Goal: Contribute content

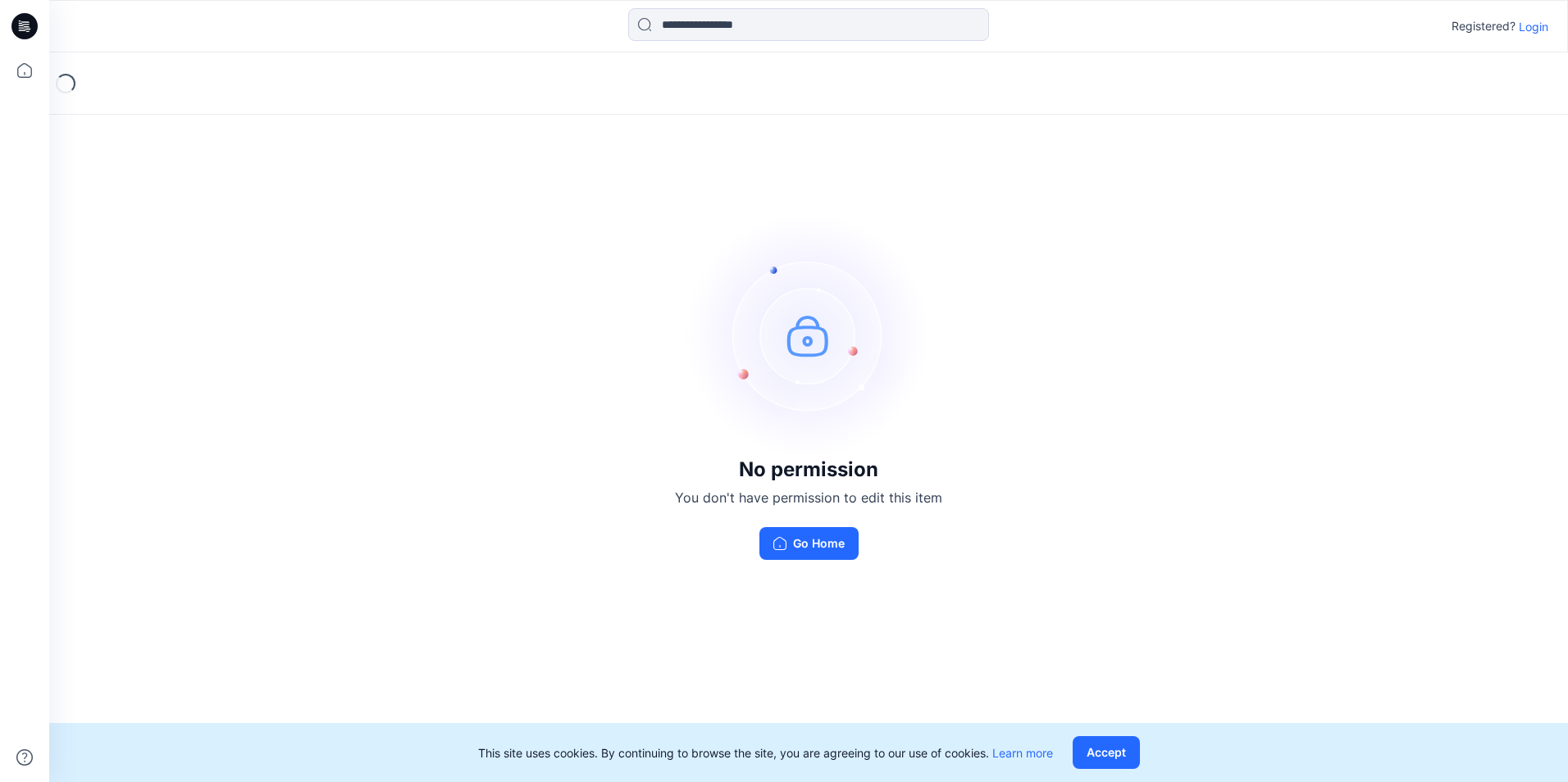
click at [825, 543] on button "Go Home" at bounding box center [809, 543] width 99 height 33
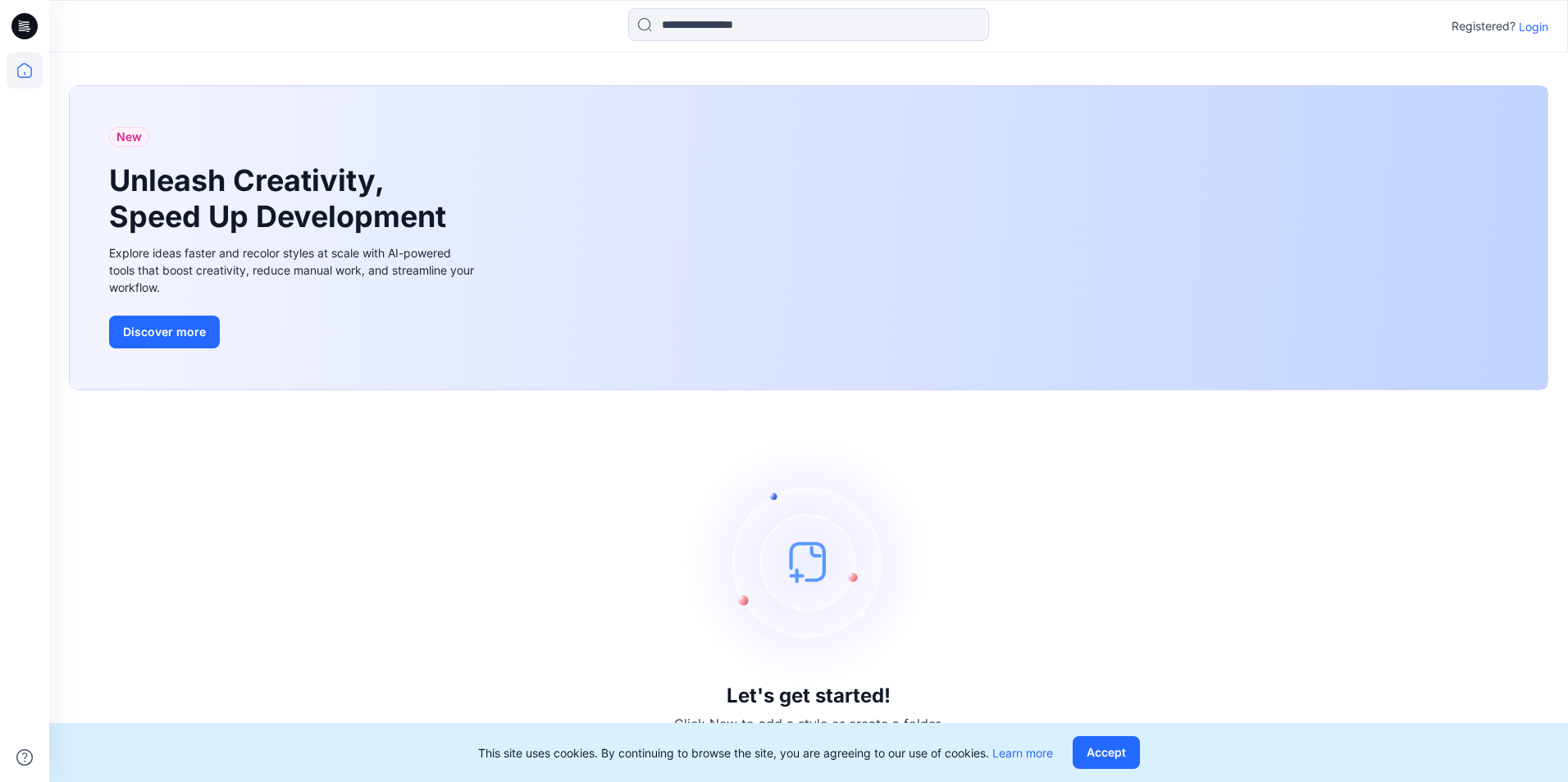
click at [1537, 26] on p "Login" at bounding box center [1533, 27] width 29 height 17
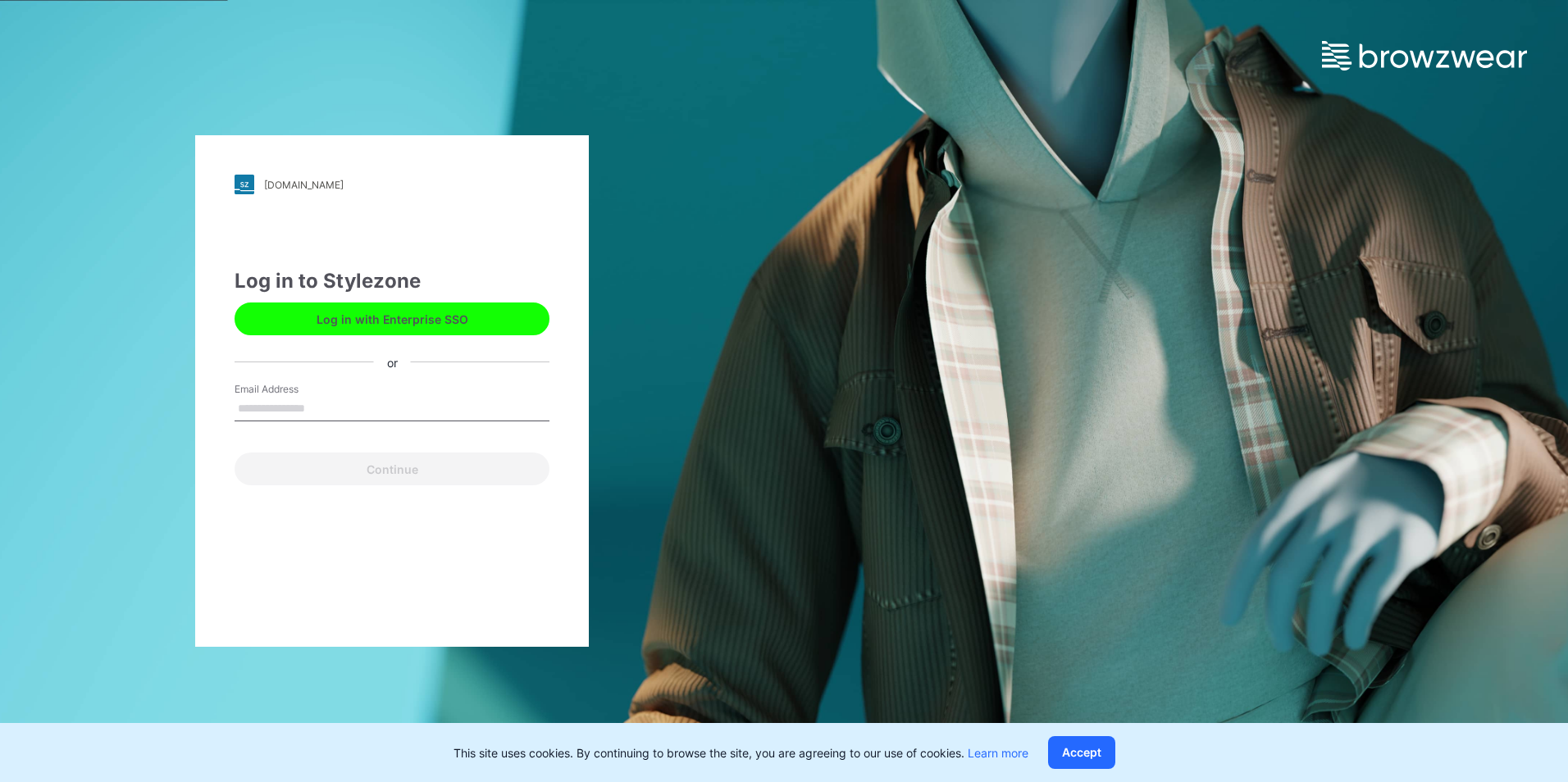
click at [335, 413] on input "Email Address" at bounding box center [392, 408] width 315 height 24
type input "**********"
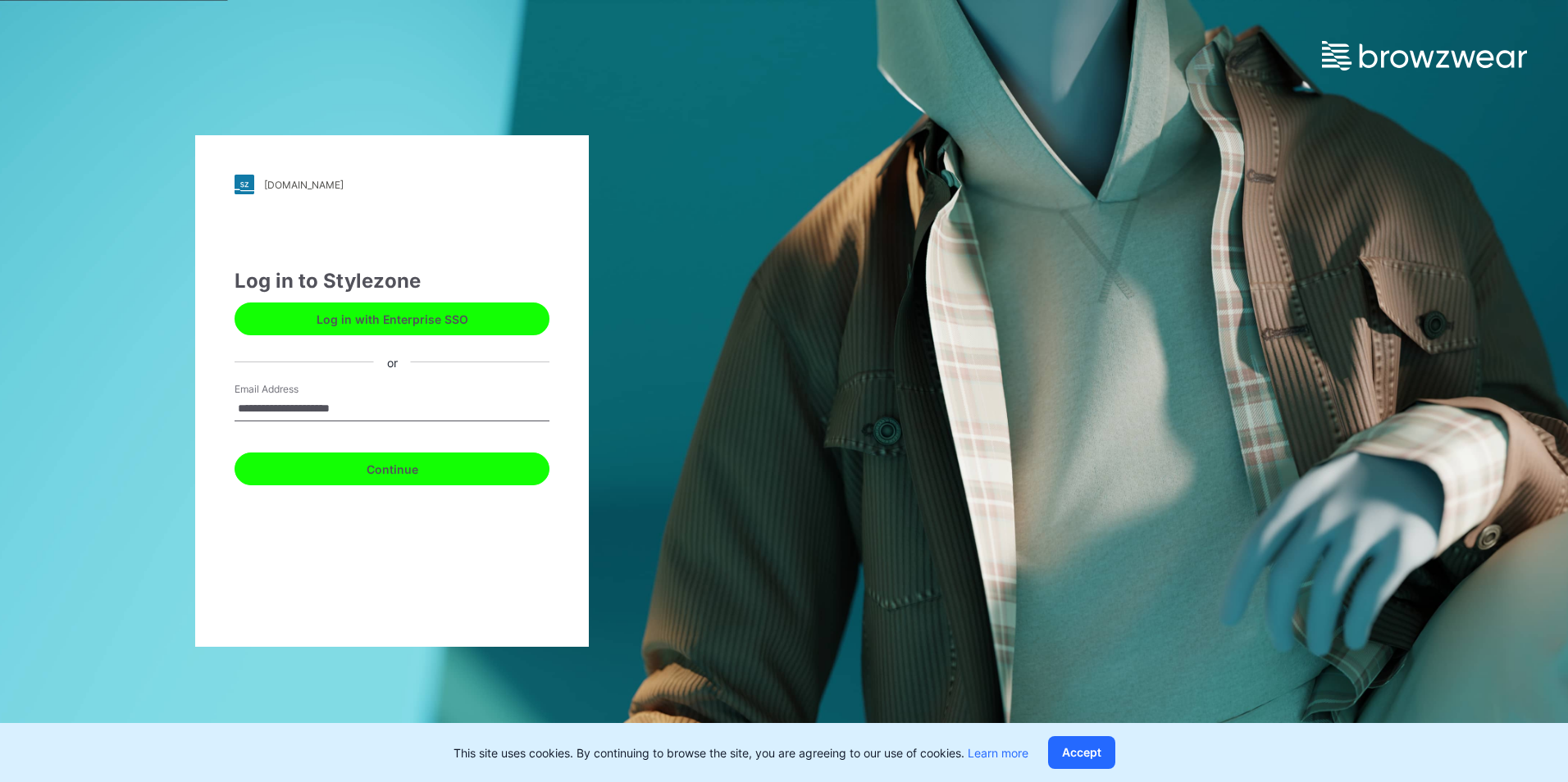
click at [404, 470] on button "Continue" at bounding box center [392, 470] width 315 height 33
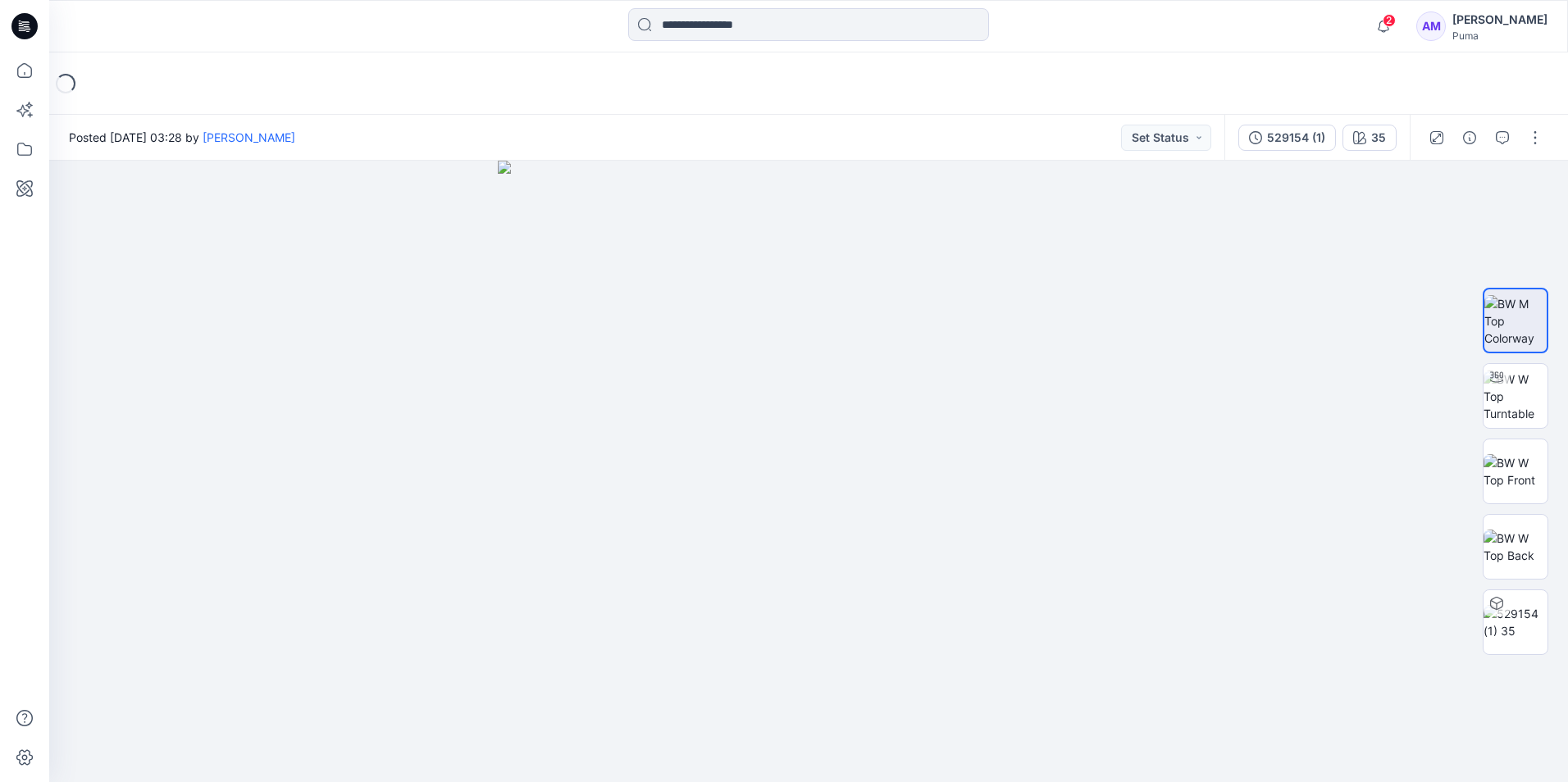
click at [1539, 135] on button "button" at bounding box center [1535, 137] width 26 height 26
click at [1302, 339] on div at bounding box center [808, 472] width 1519 height 622
click at [1535, 327] on img at bounding box center [1516, 320] width 62 height 51
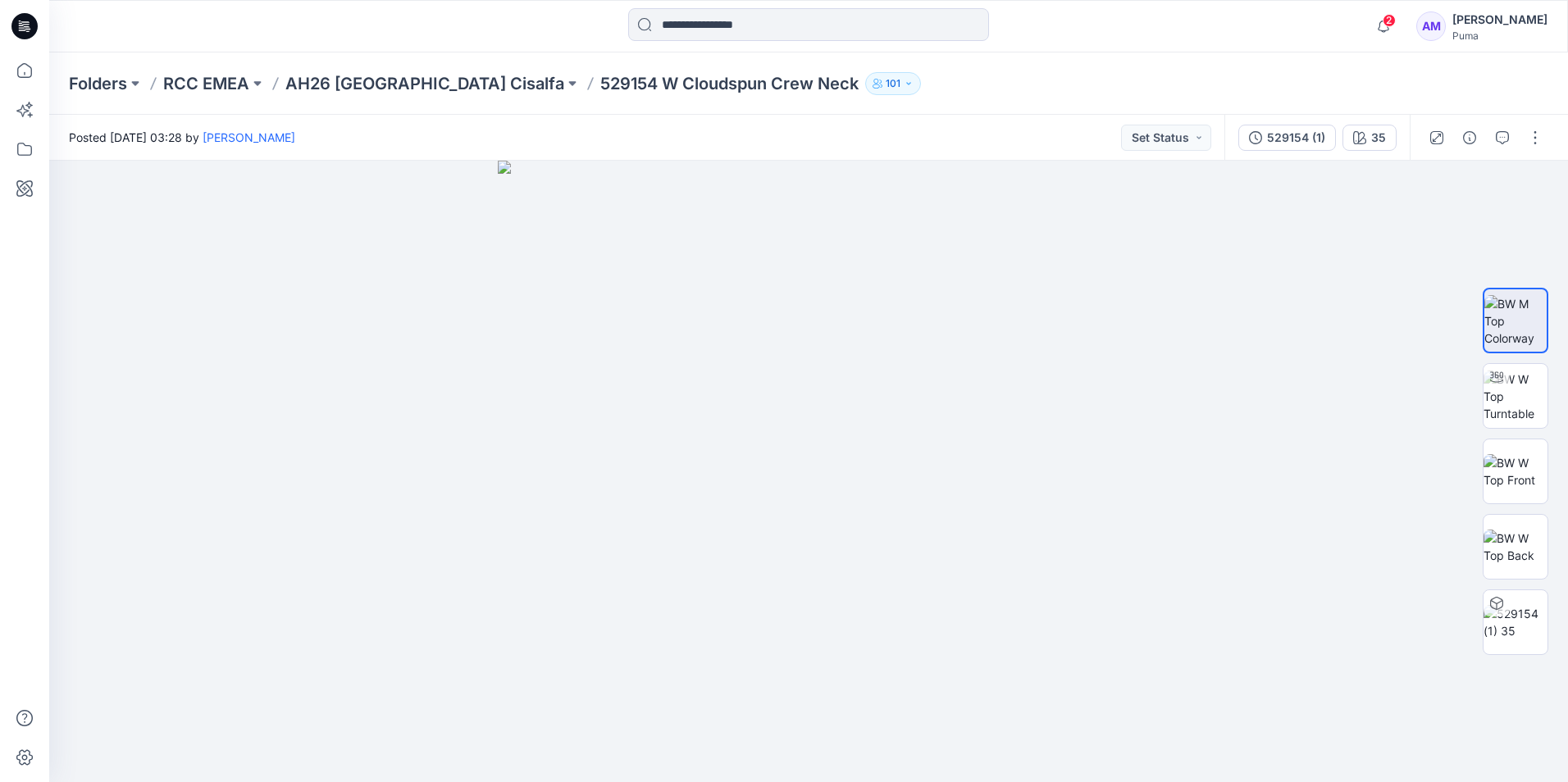
click at [800, 505] on img at bounding box center [808, 472] width 622 height 622
click at [1539, 143] on button "button" at bounding box center [1535, 137] width 26 height 26
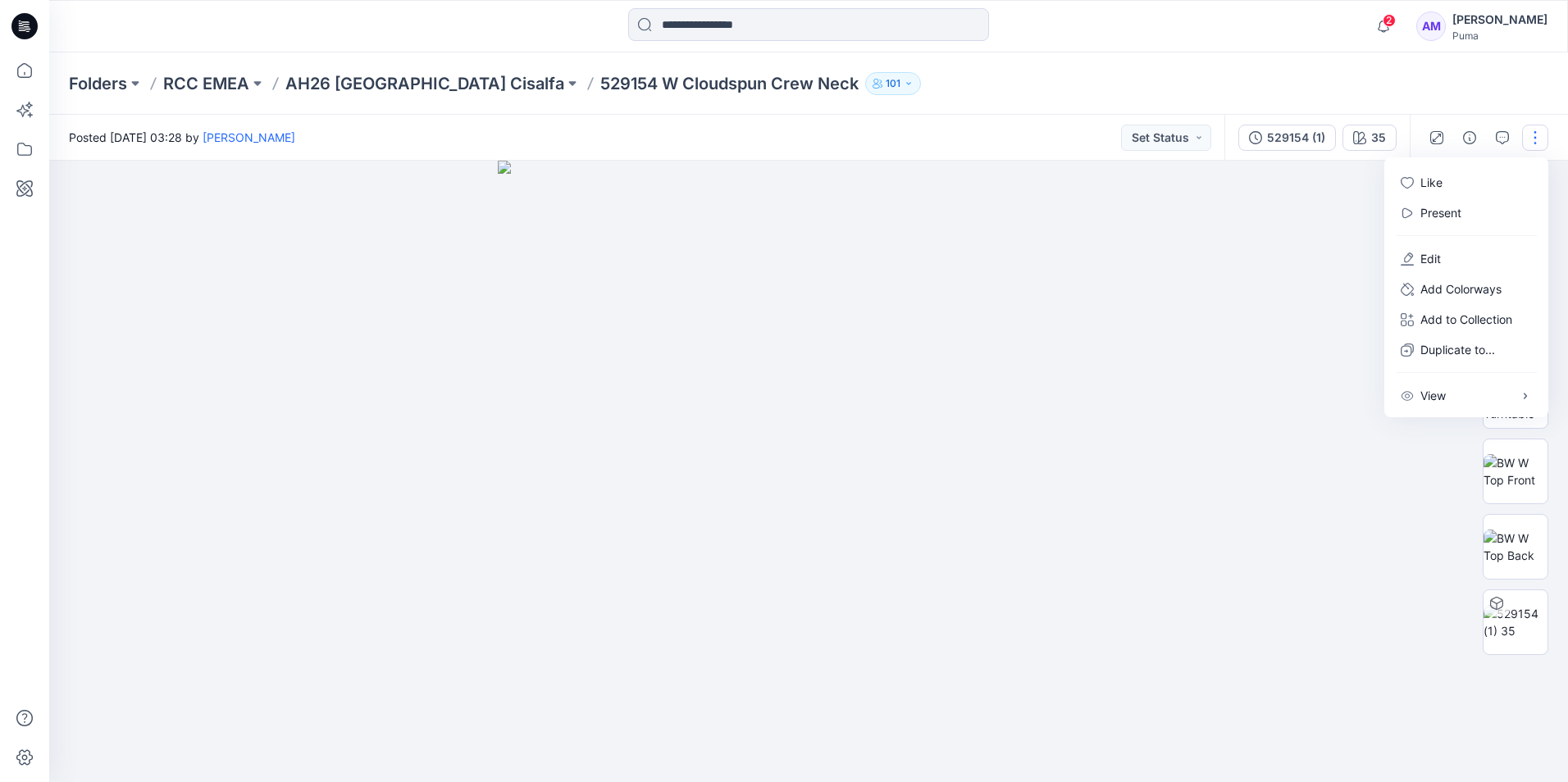
click at [1322, 378] on div at bounding box center [808, 472] width 1519 height 622
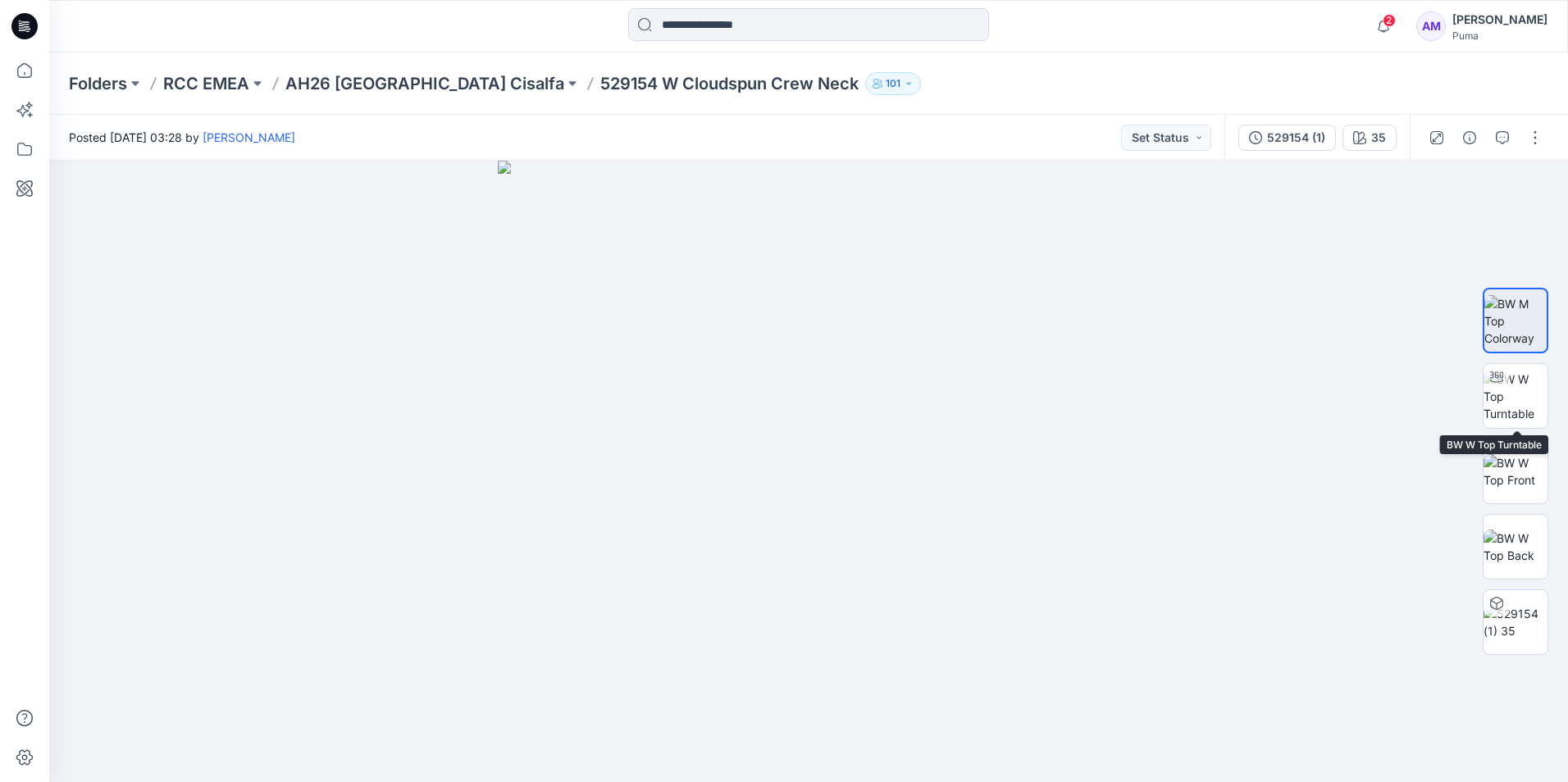
click at [1526, 409] on img at bounding box center [1516, 396] width 64 height 51
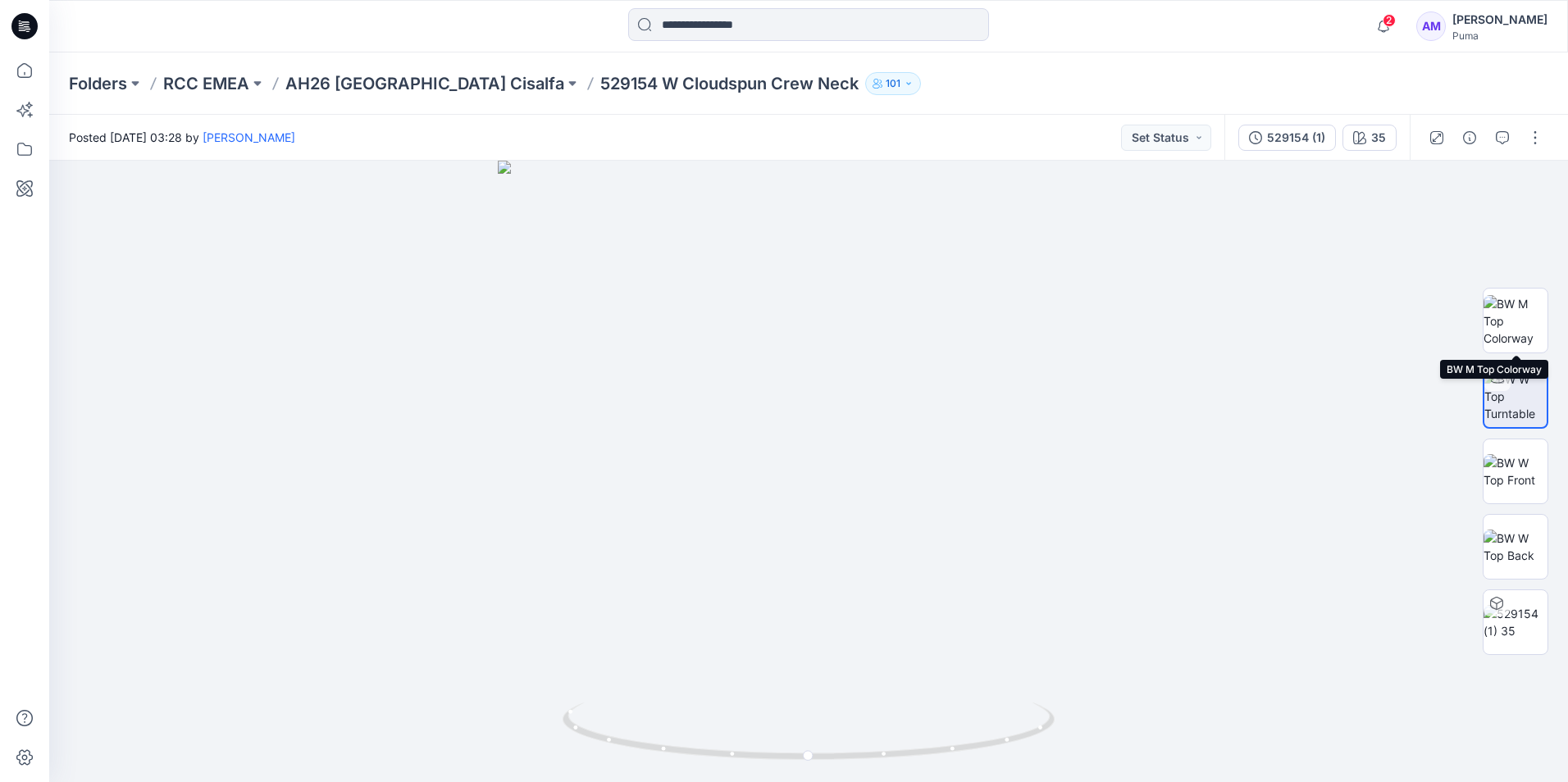
click at [1520, 324] on img at bounding box center [1516, 320] width 64 height 51
click at [1081, 631] on img at bounding box center [808, 472] width 622 height 622
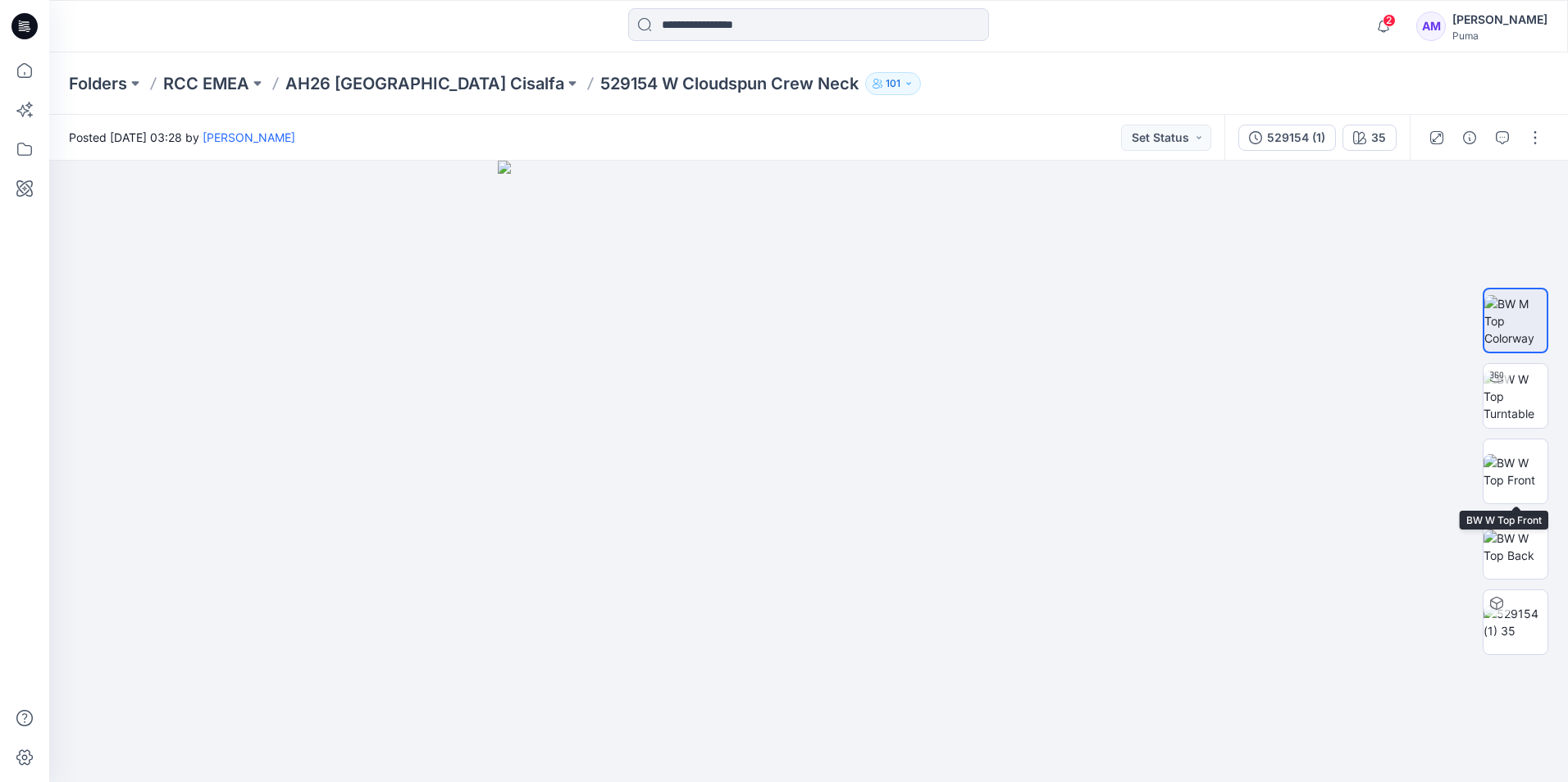
click at [1522, 470] on img at bounding box center [1516, 471] width 64 height 34
drag, startPoint x: 782, startPoint y: 526, endPoint x: 792, endPoint y: 531, distance: 11.2
click at [890, 543] on img at bounding box center [808, 472] width 622 height 622
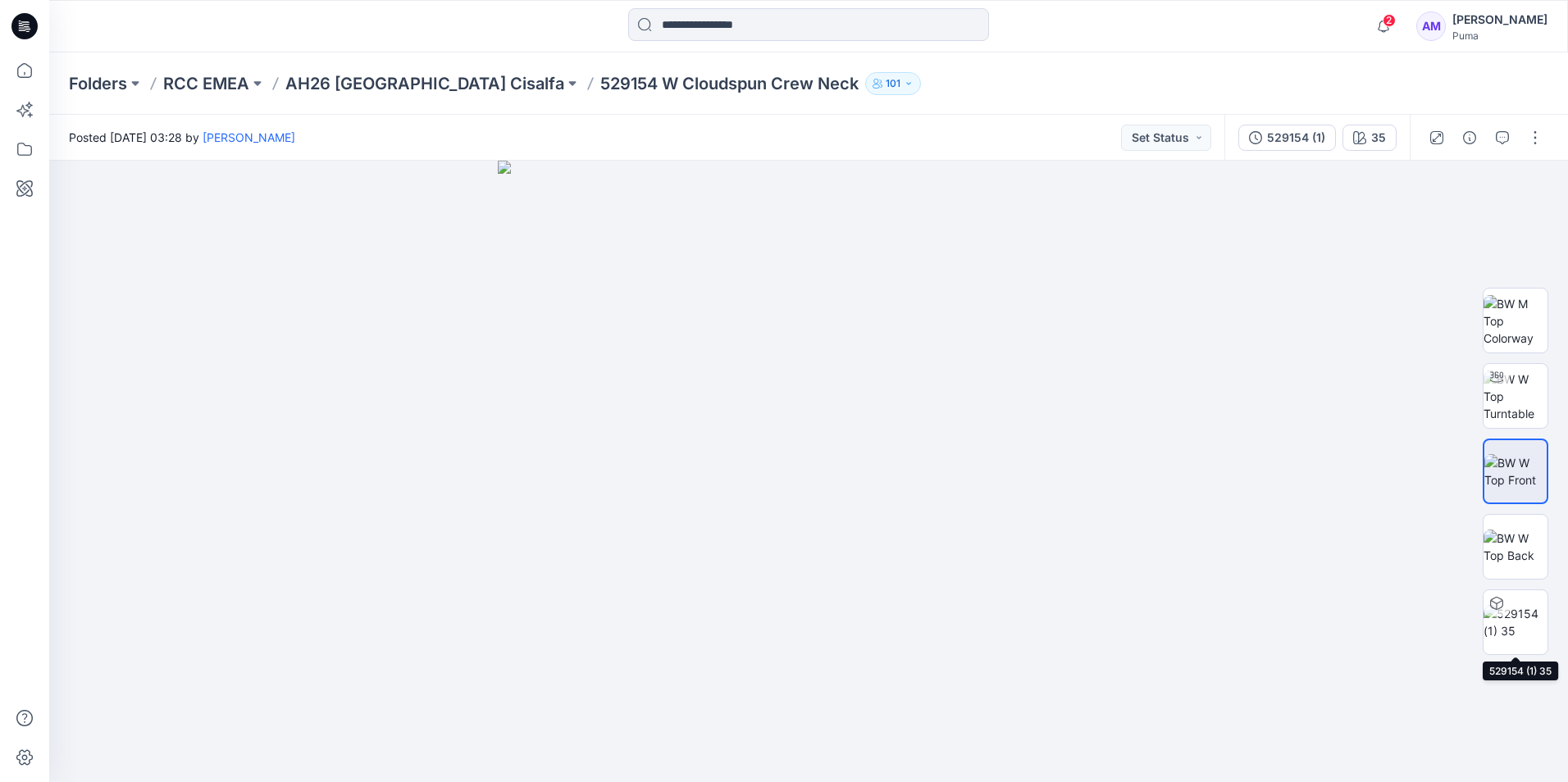
click at [1513, 616] on img at bounding box center [1516, 622] width 64 height 34
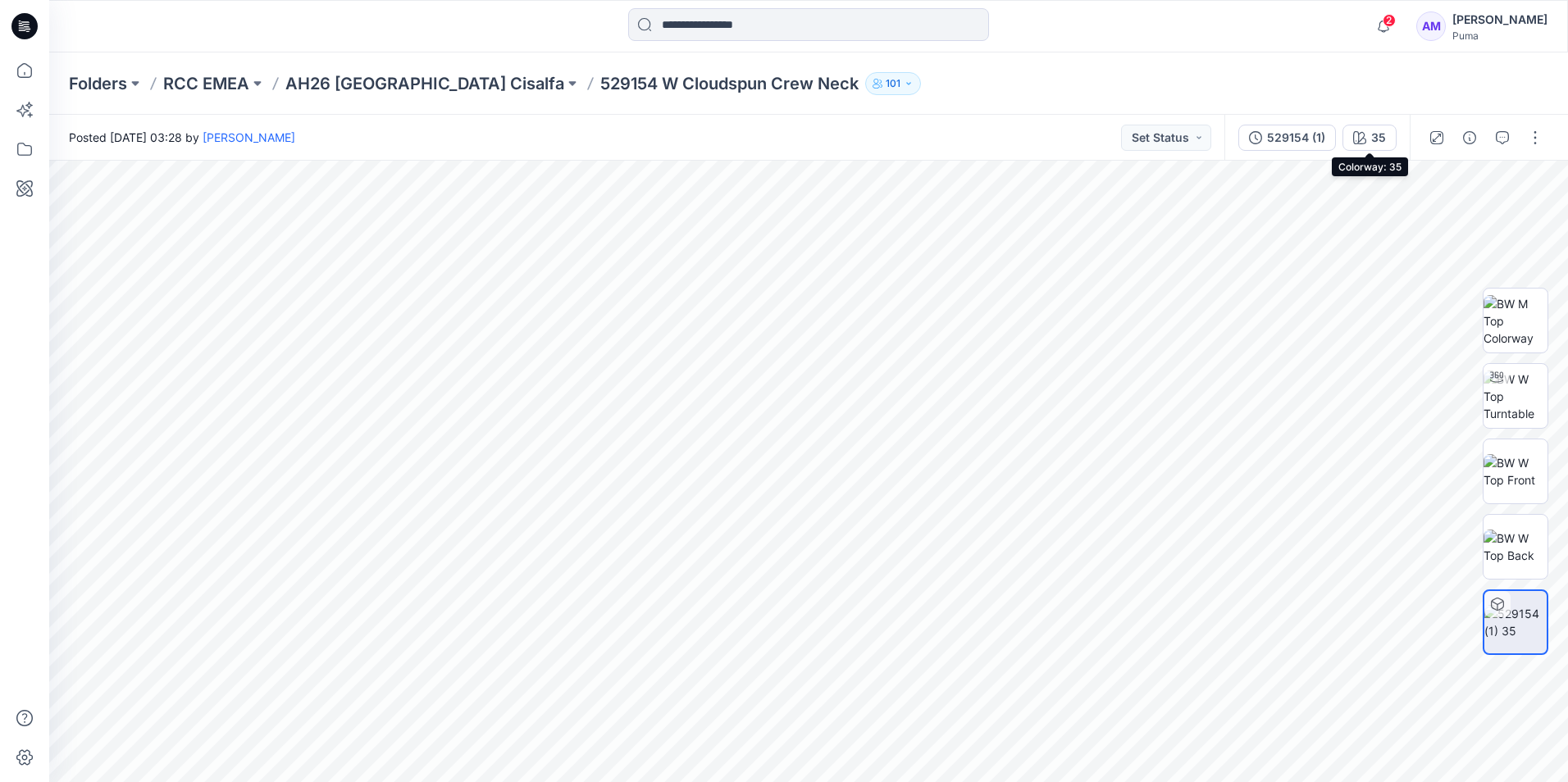
drag, startPoint x: 1381, startPoint y: 141, endPoint x: 1371, endPoint y: 130, distance: 14.9
click at [1371, 130] on div "35" at bounding box center [1378, 138] width 15 height 18
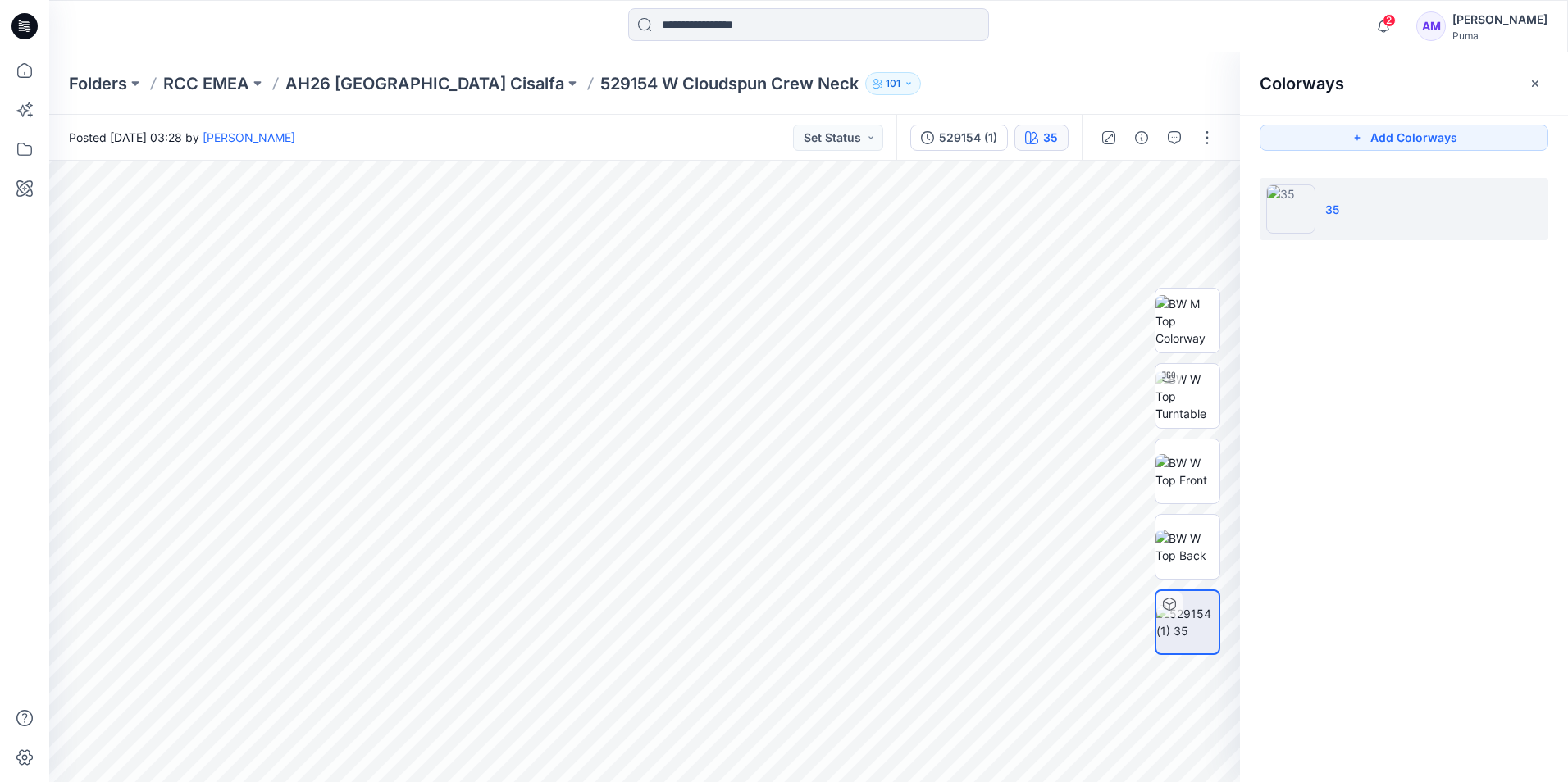
click at [1530, 82] on icon "button" at bounding box center [1536, 83] width 14 height 14
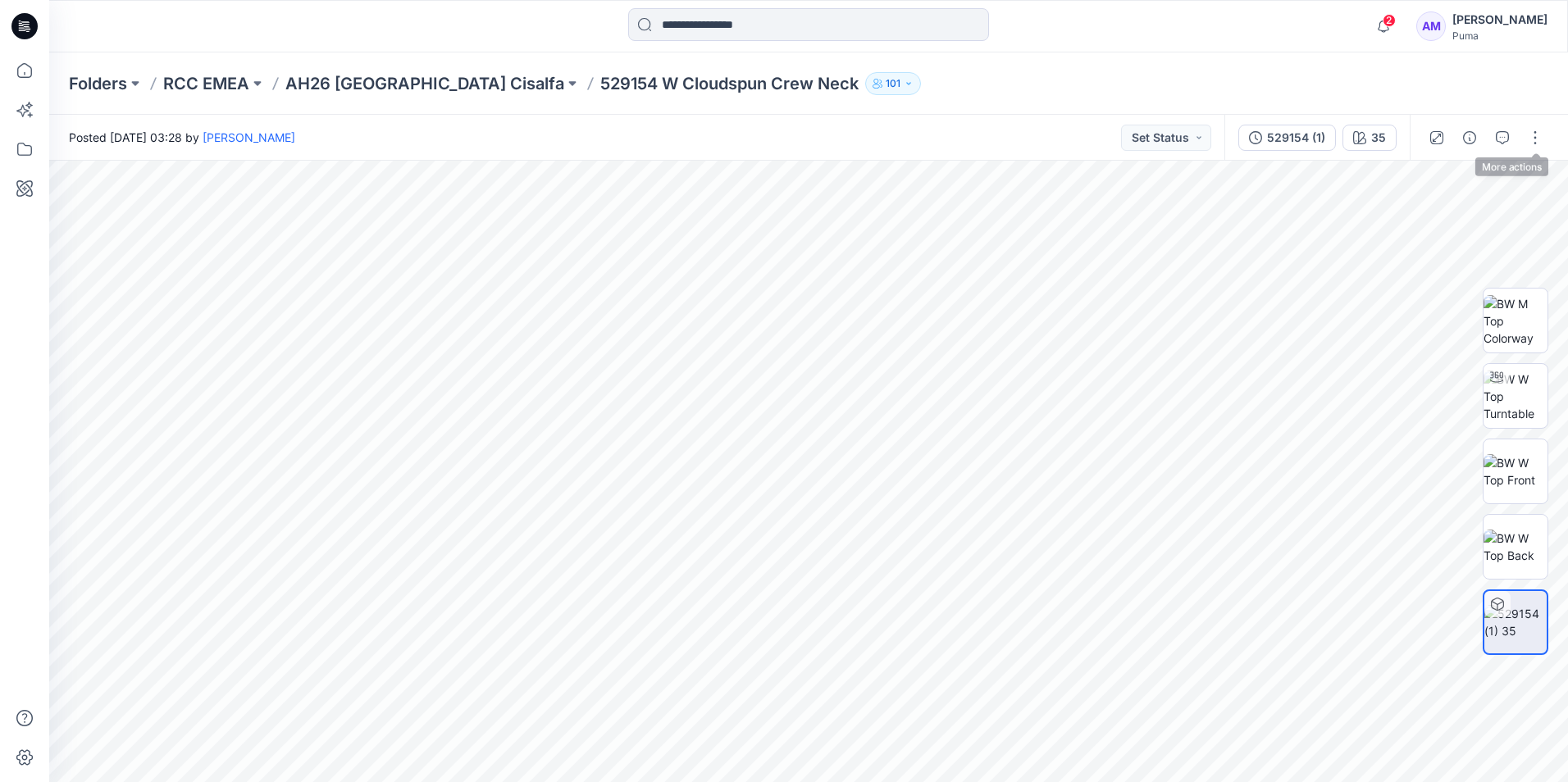
click at [1537, 134] on button "button" at bounding box center [1535, 137] width 26 height 26
click at [1465, 266] on button "Edit" at bounding box center [1467, 258] width 151 height 30
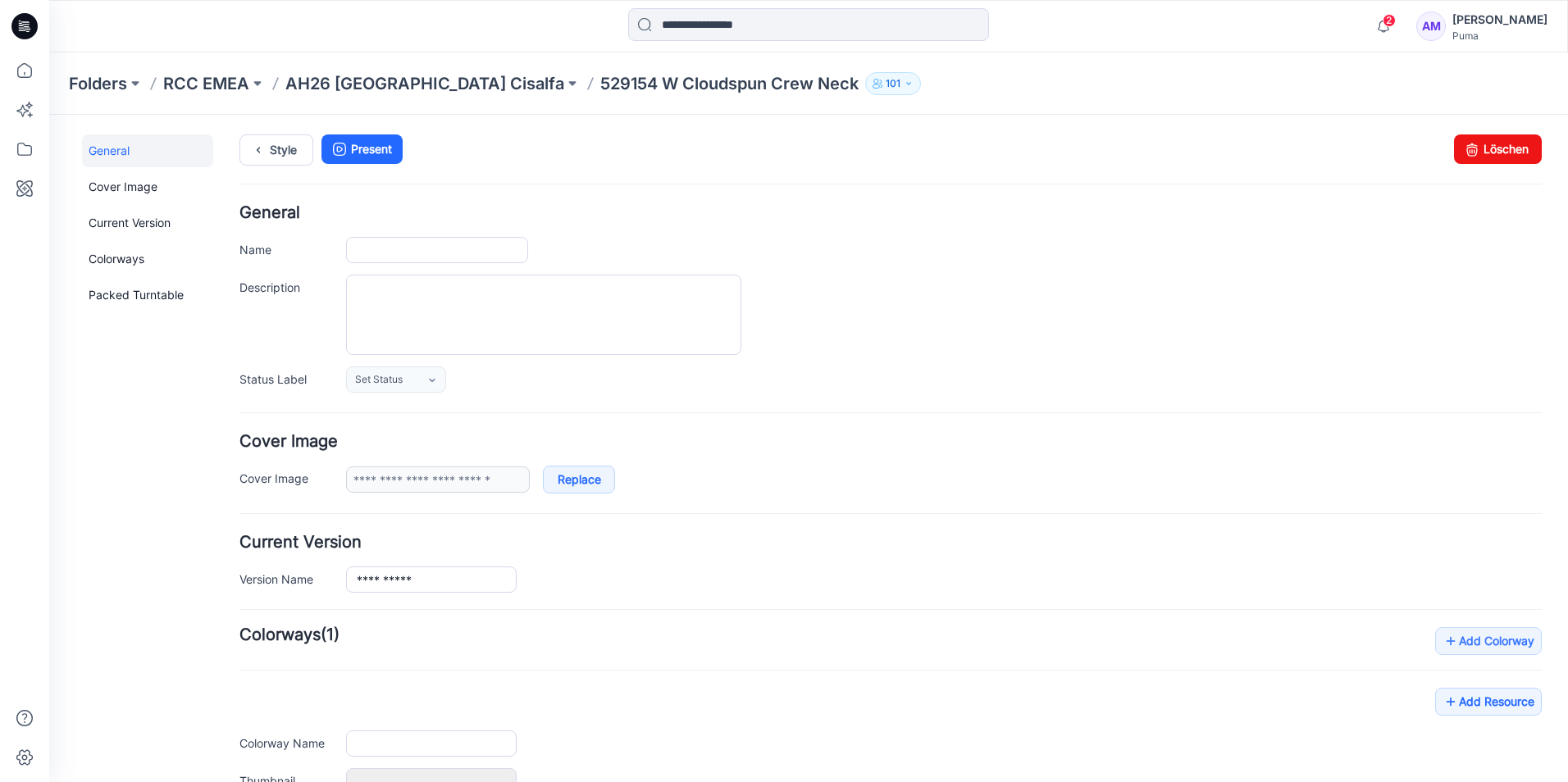
type input "**********"
type input "**"
type input "**********"
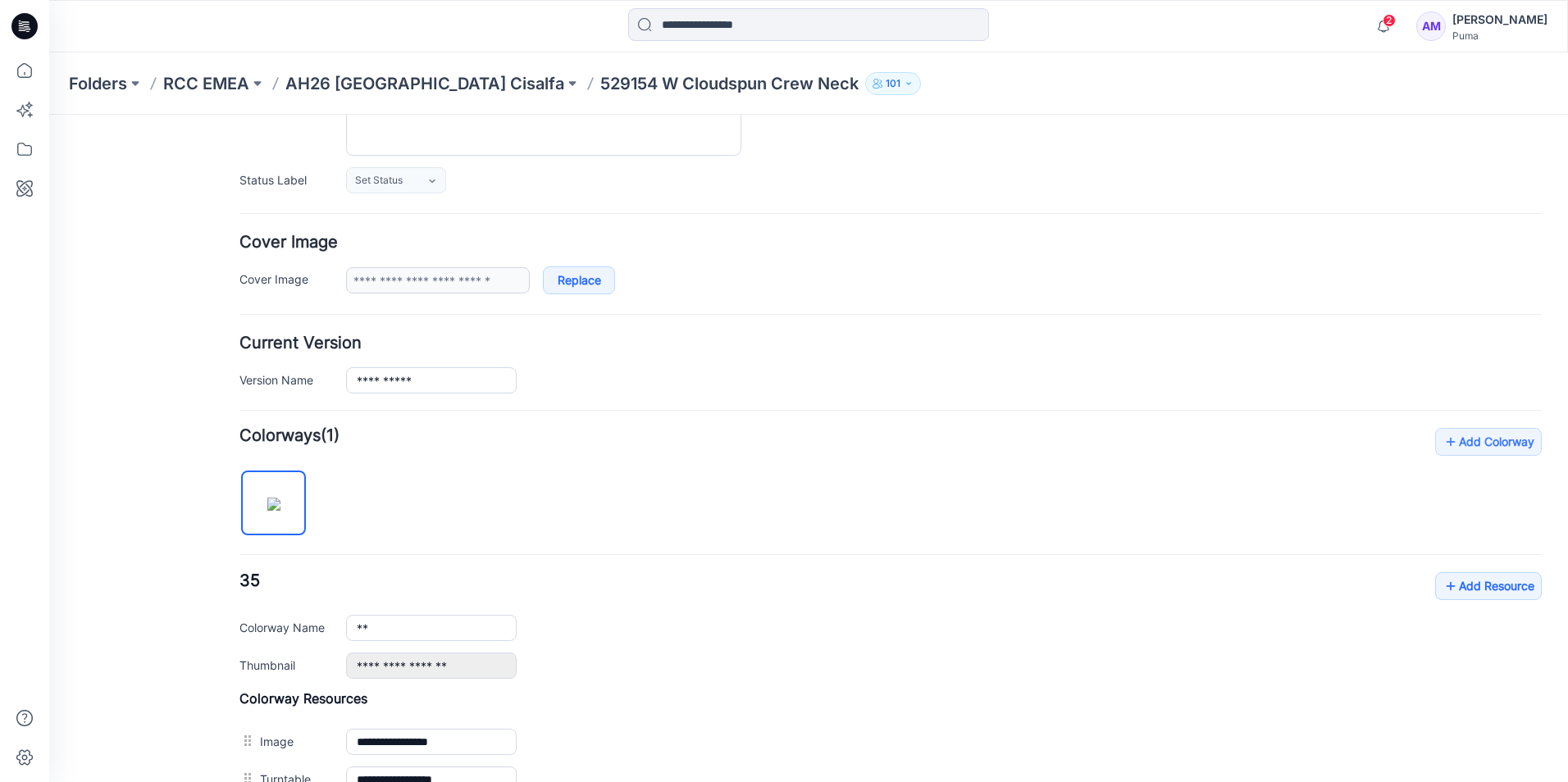
scroll to position [107, 0]
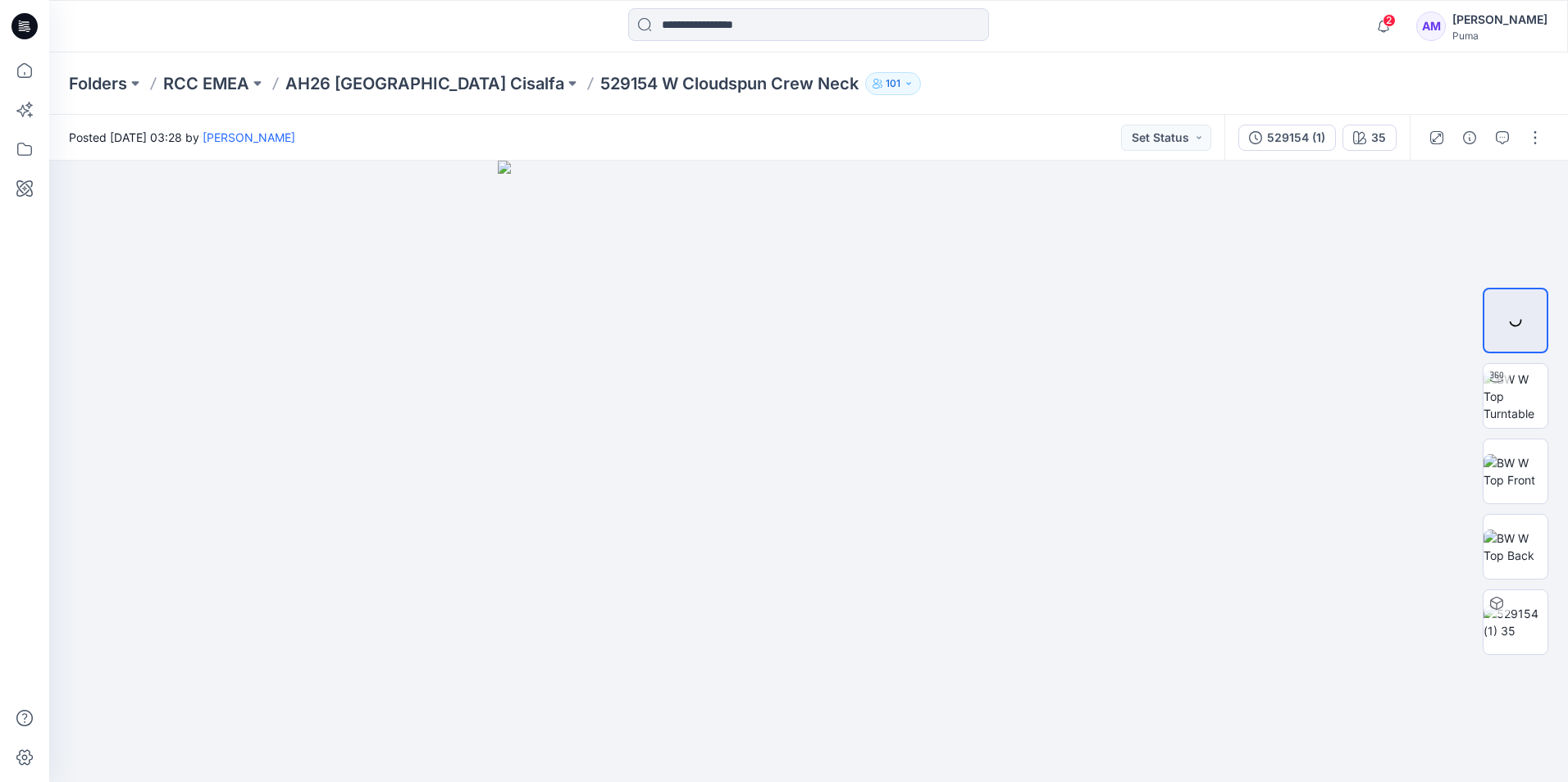
click at [1536, 143] on button "button" at bounding box center [1535, 137] width 26 height 26
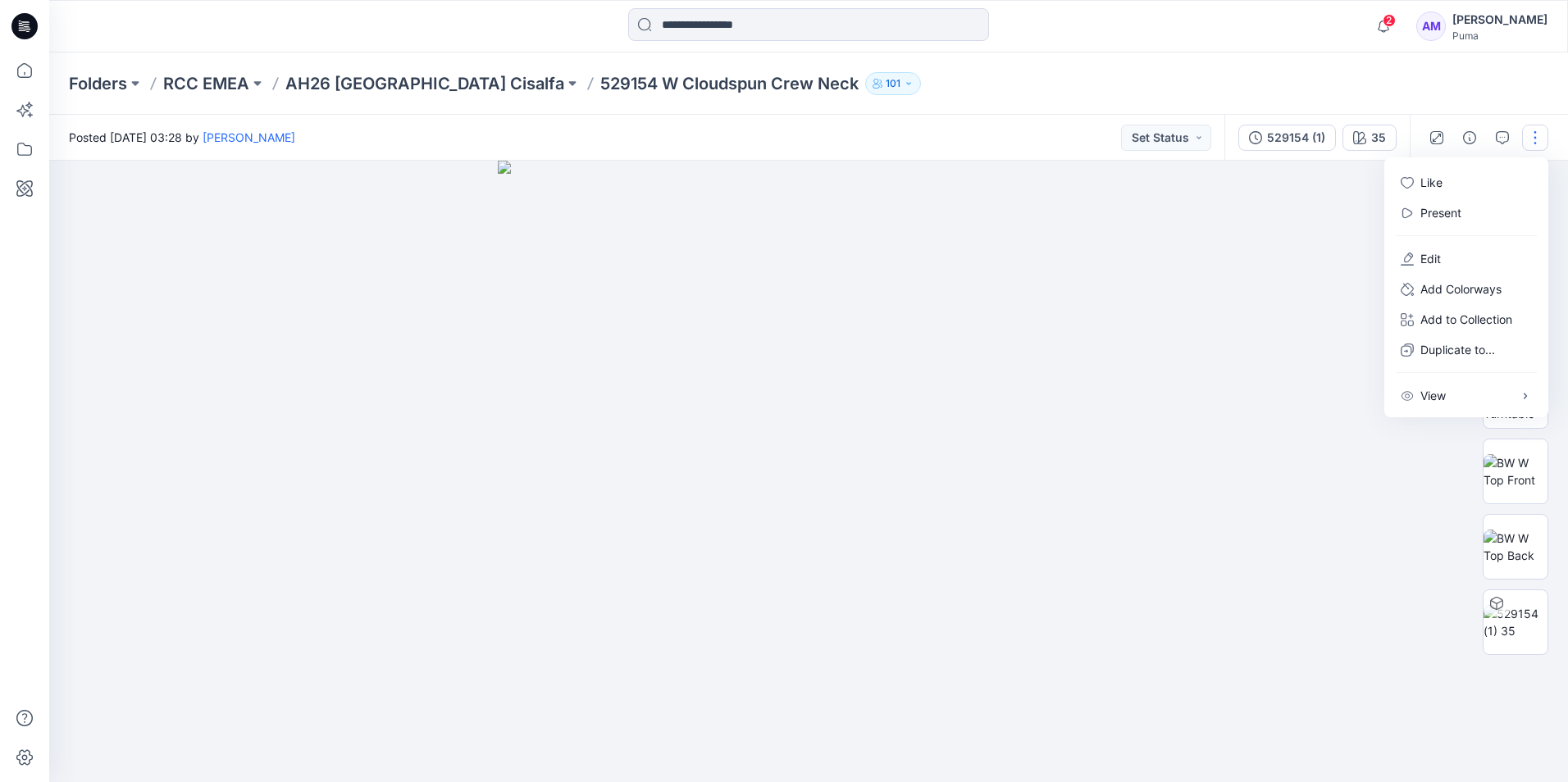
click at [1253, 570] on div at bounding box center [808, 472] width 1519 height 622
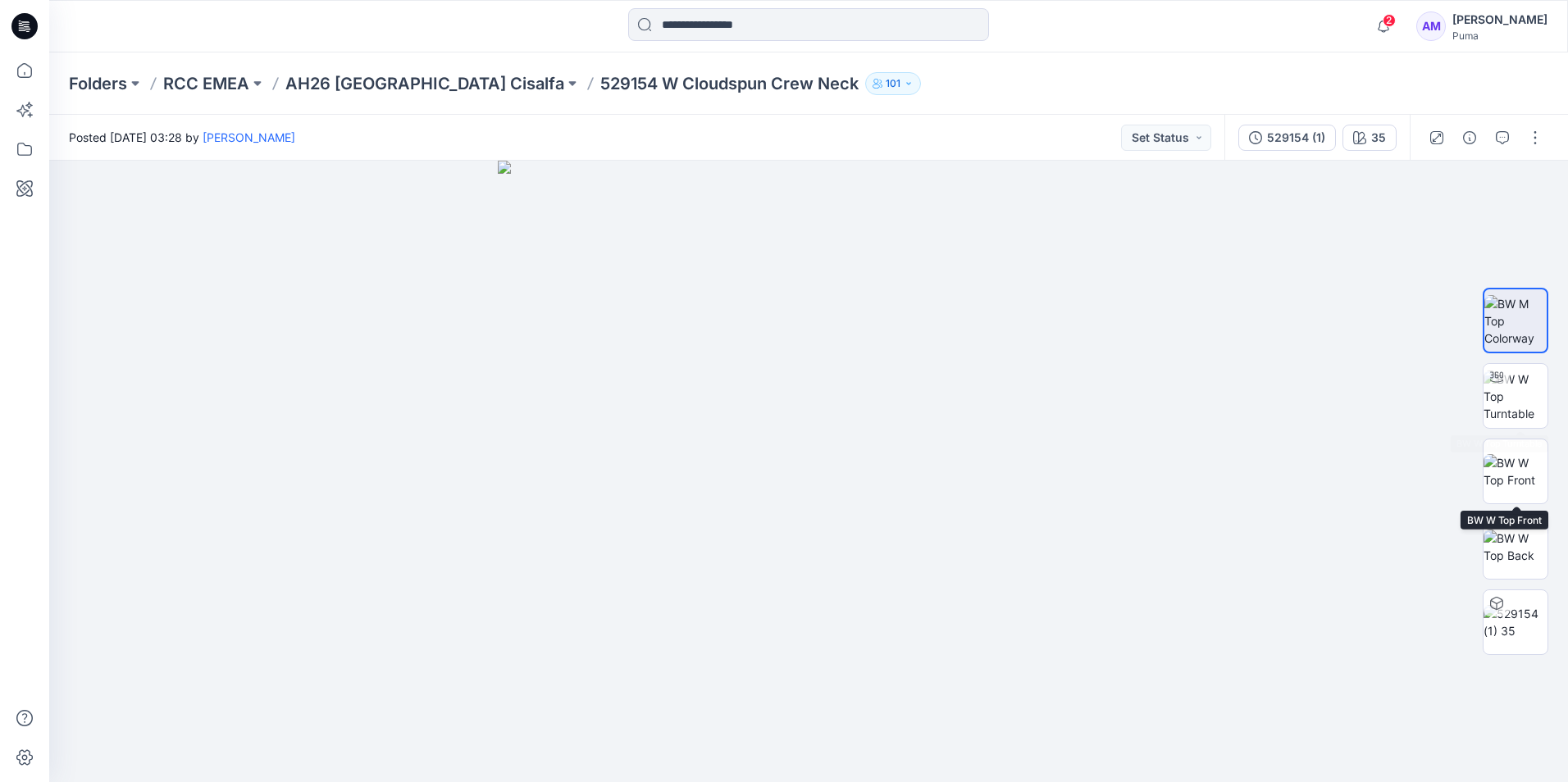
click at [1523, 405] on img at bounding box center [1516, 396] width 64 height 51
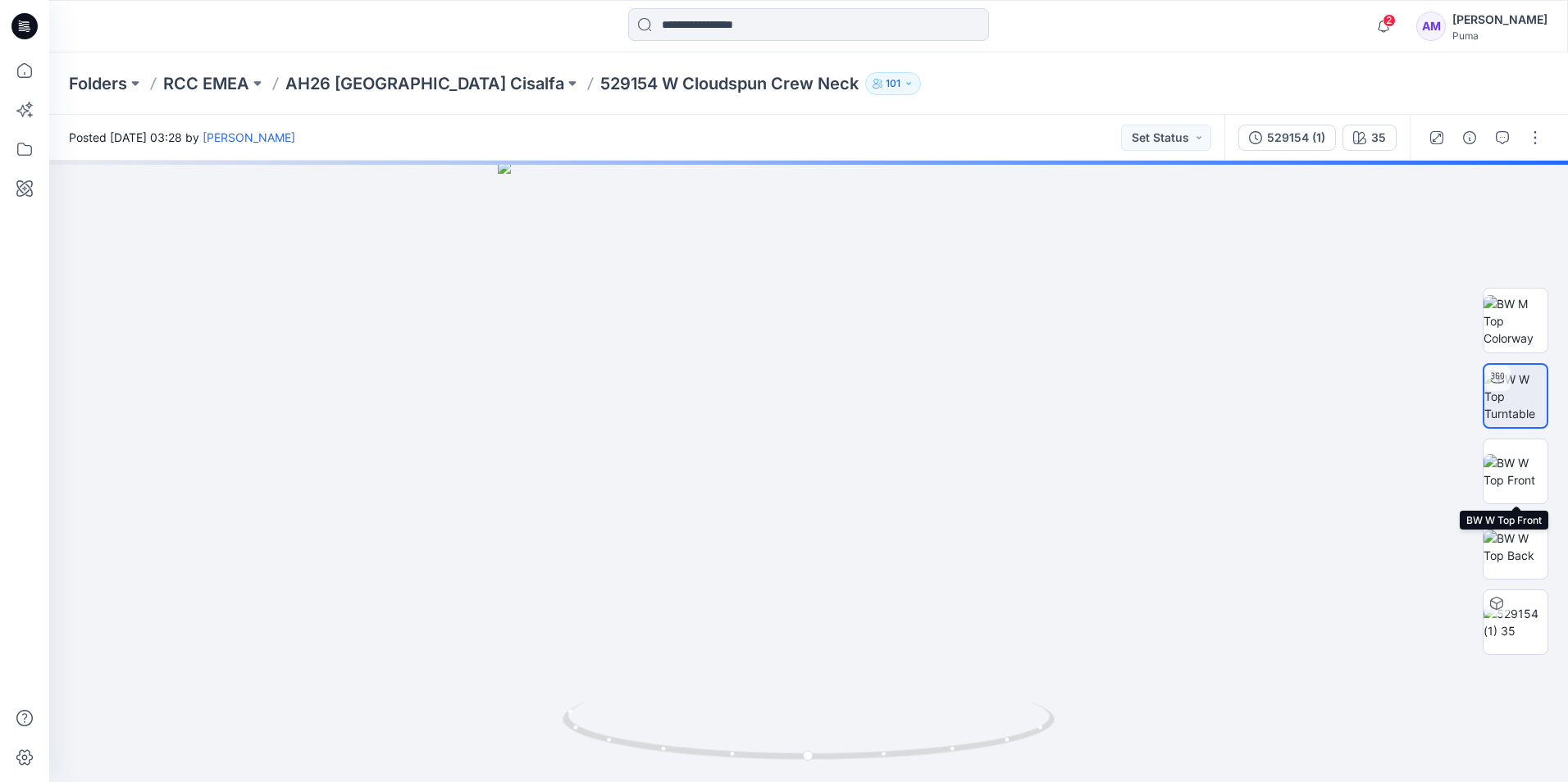
click at [1523, 471] on img at bounding box center [1516, 471] width 64 height 34
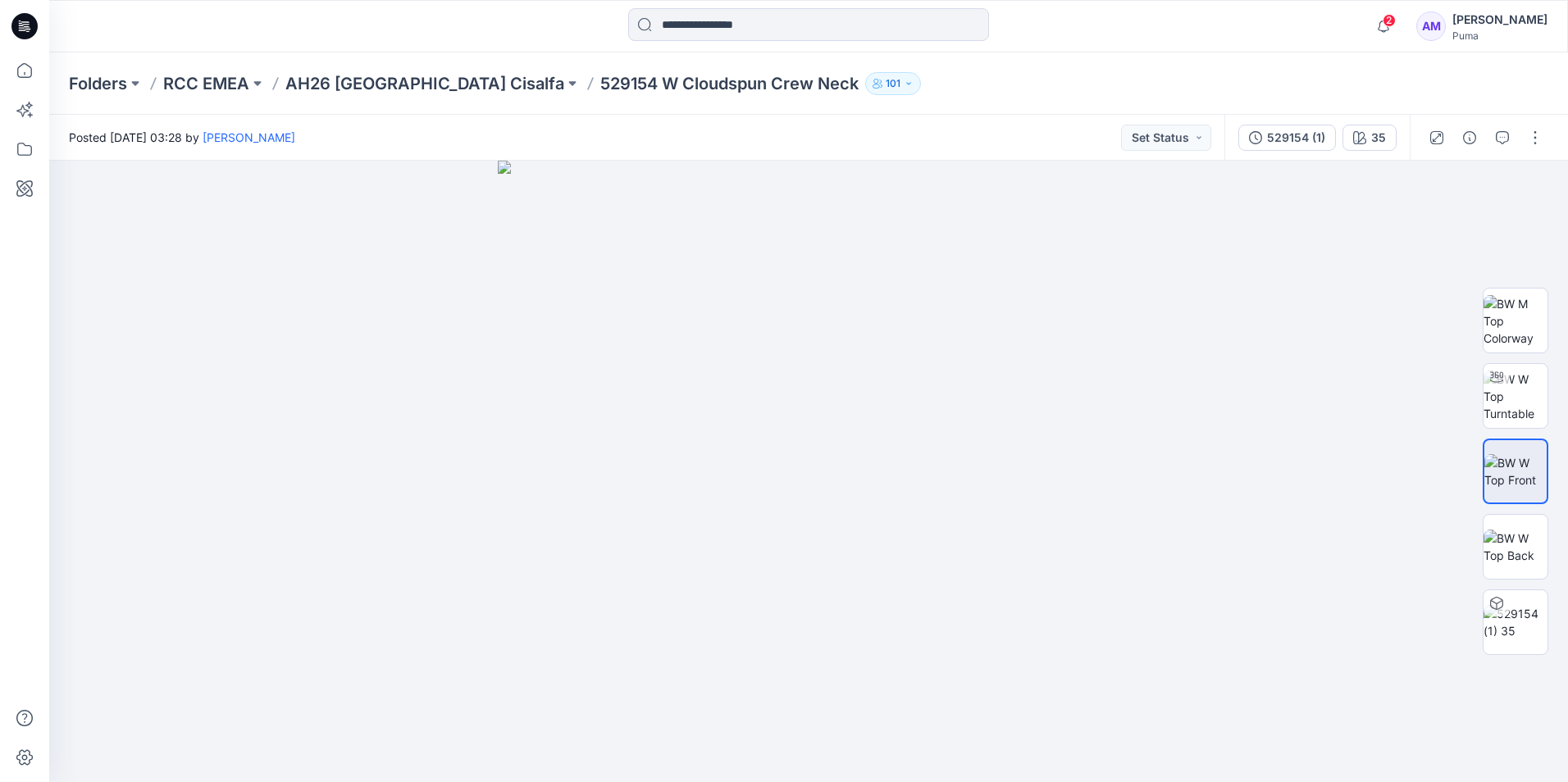
drag, startPoint x: 703, startPoint y: 460, endPoint x: 1125, endPoint y: 496, distance: 423.5
click at [1519, 565] on img at bounding box center [1516, 546] width 64 height 34
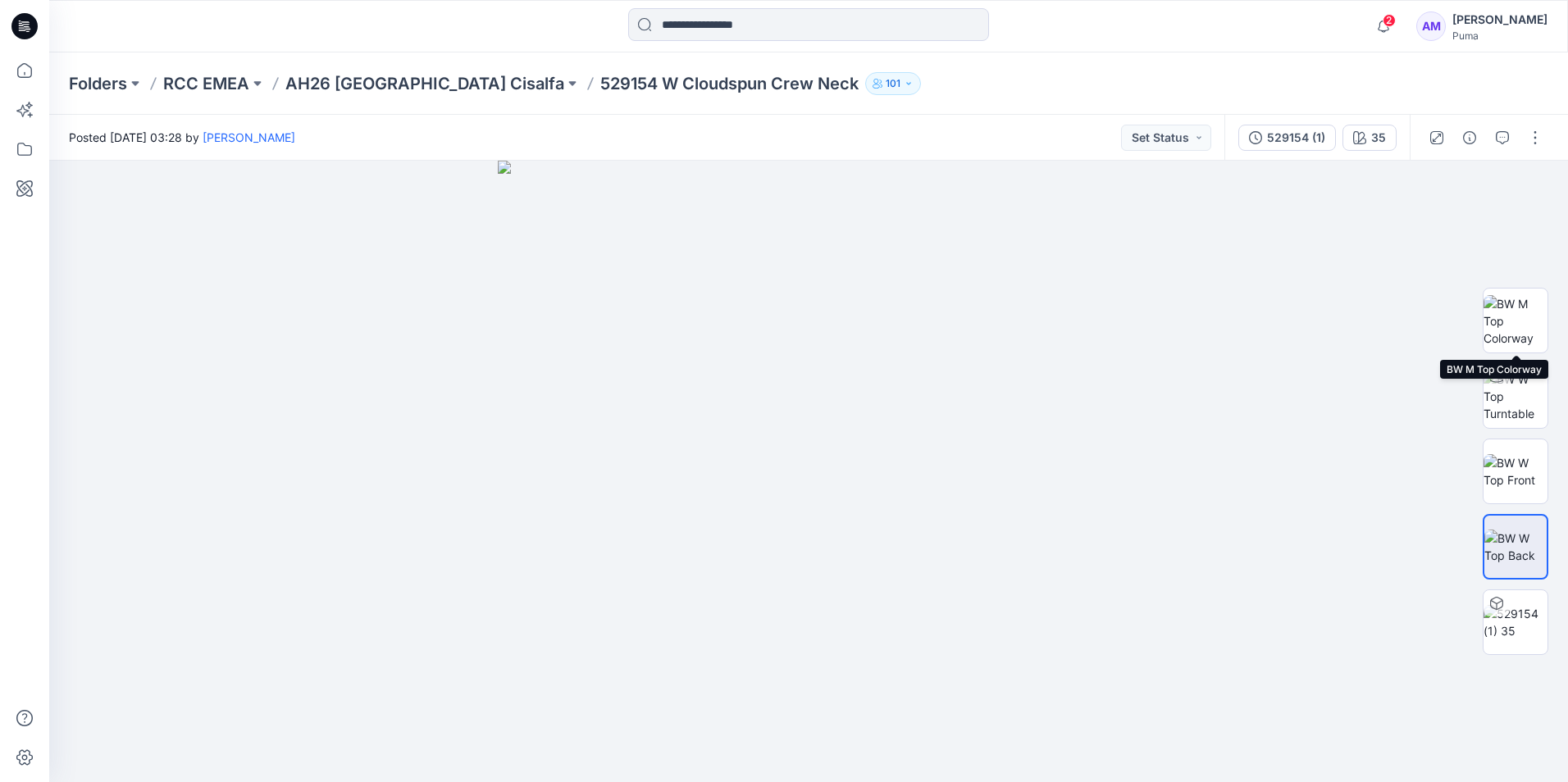
click at [1526, 301] on img at bounding box center [1516, 320] width 64 height 51
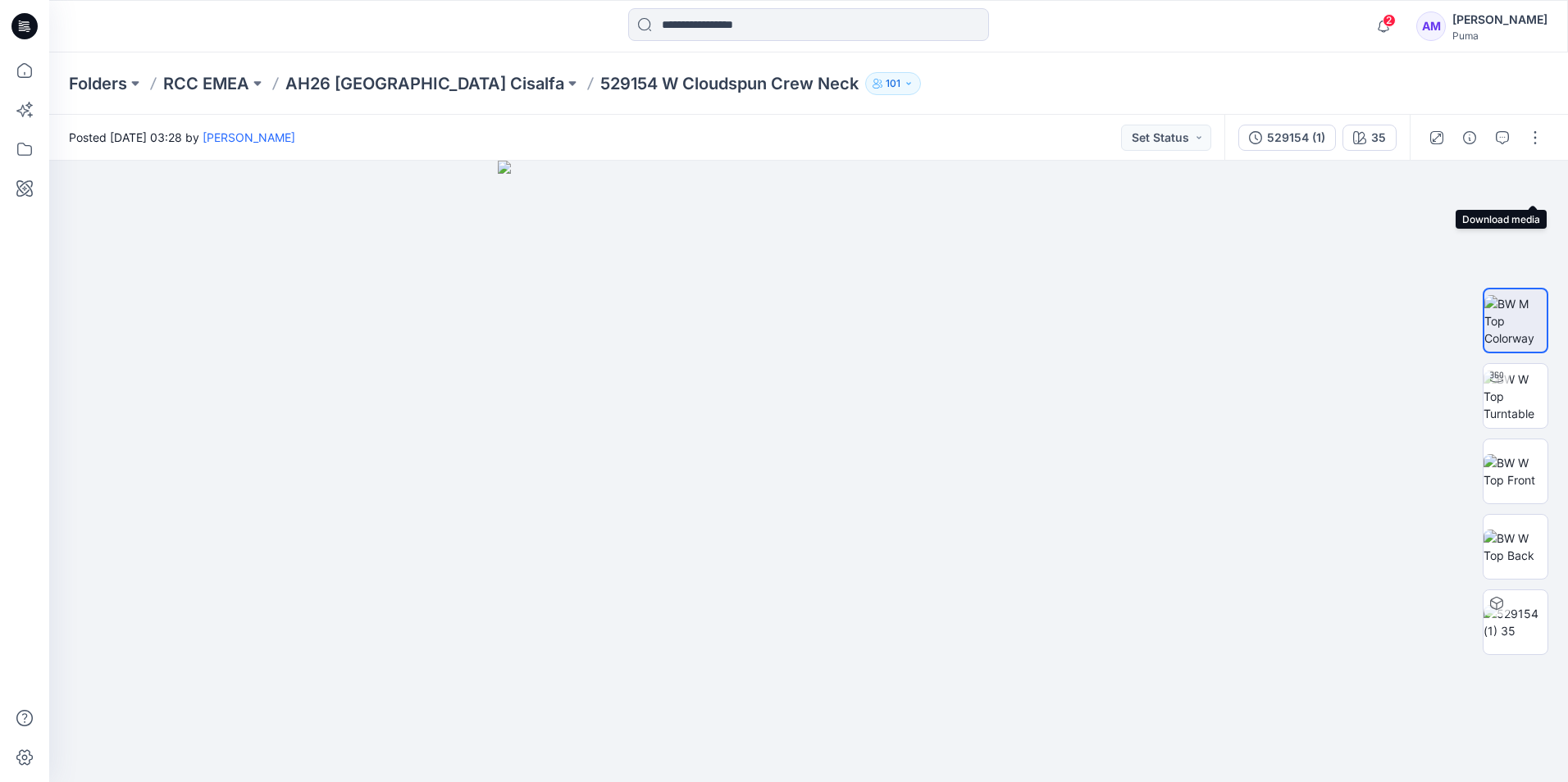
click at [0, 0] on icon "button" at bounding box center [0, 0] width 0 height 0
click at [1523, 407] on img at bounding box center [1516, 396] width 64 height 51
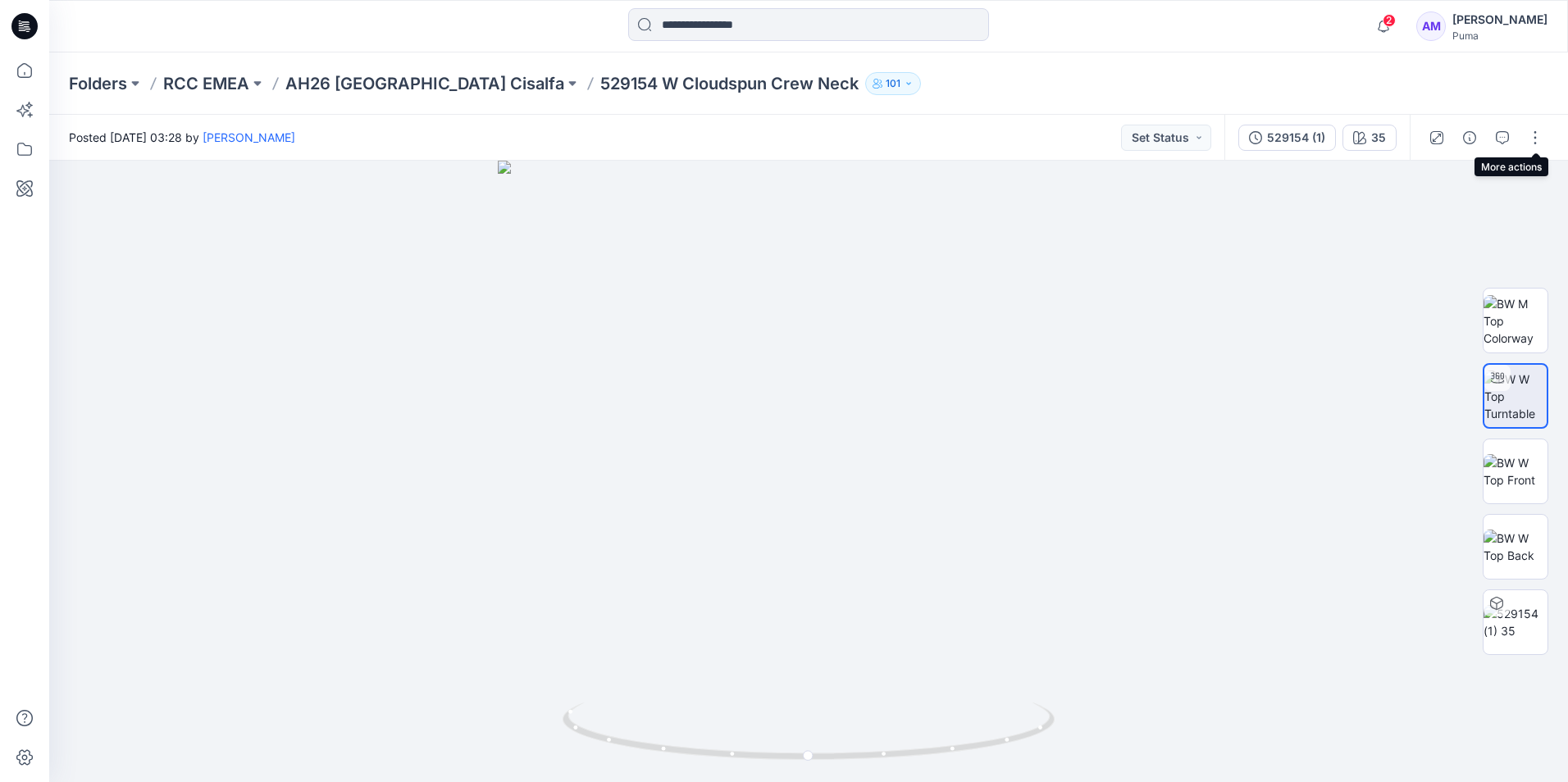
click at [1535, 140] on button "button" at bounding box center [1535, 137] width 26 height 26
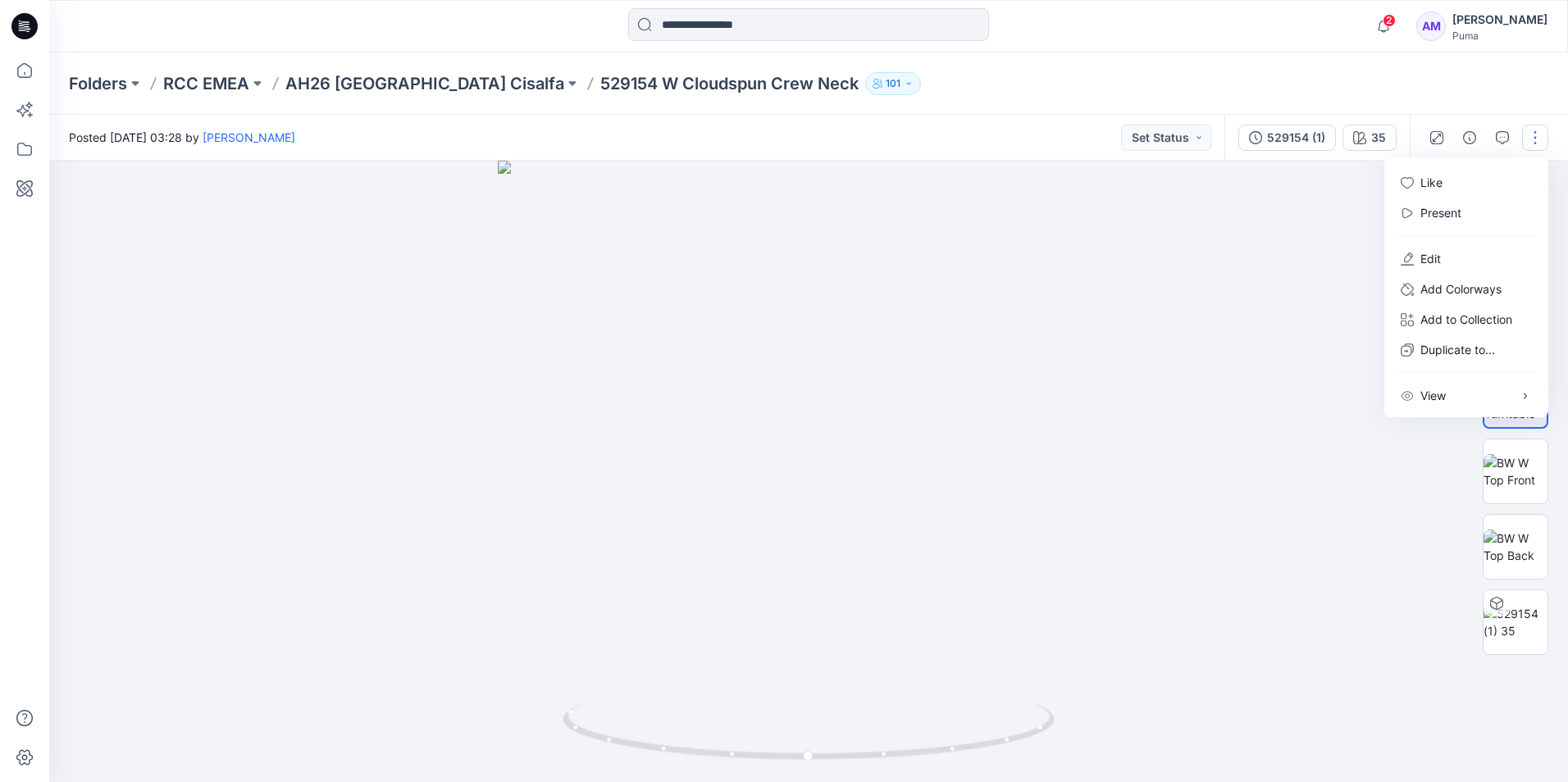
click at [1535, 140] on button "button" at bounding box center [1535, 137] width 26 height 26
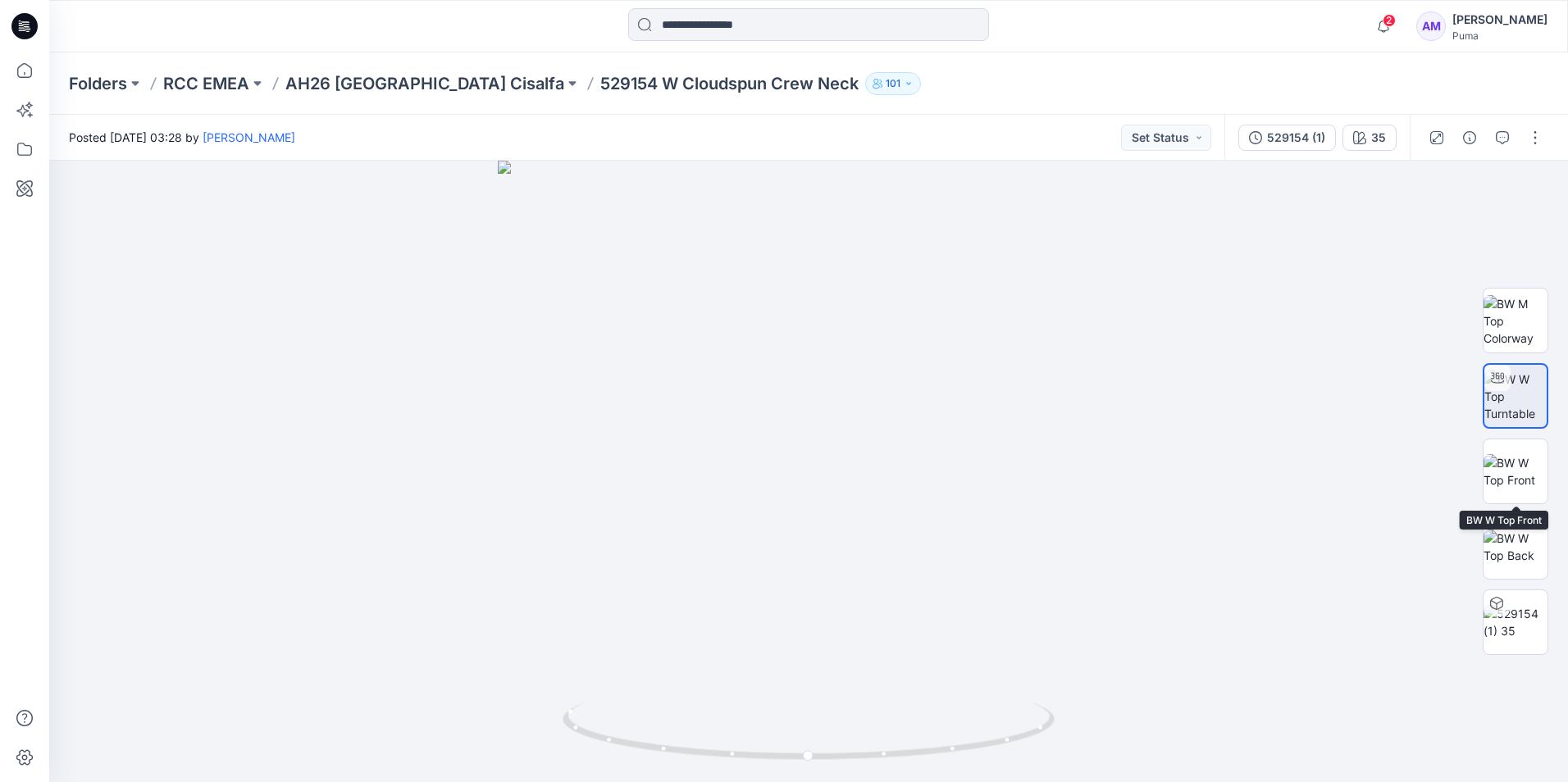
click at [1520, 484] on img at bounding box center [1516, 471] width 64 height 34
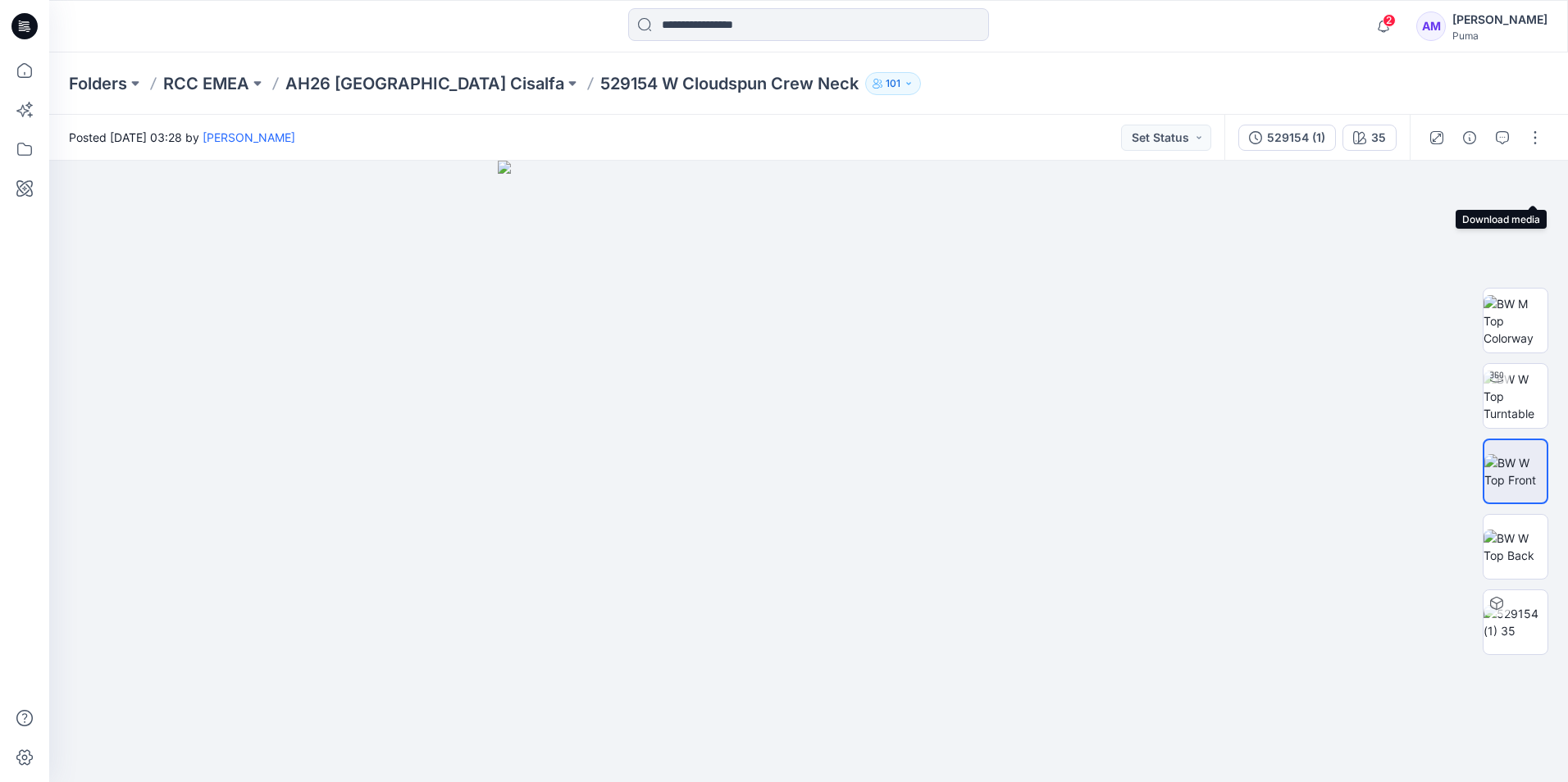
click at [0, 0] on button "button" at bounding box center [0, 0] width 0 height 0
click at [1525, 559] on img at bounding box center [1516, 546] width 64 height 34
click at [0, 0] on icon "button" at bounding box center [0, 0] width 0 height 0
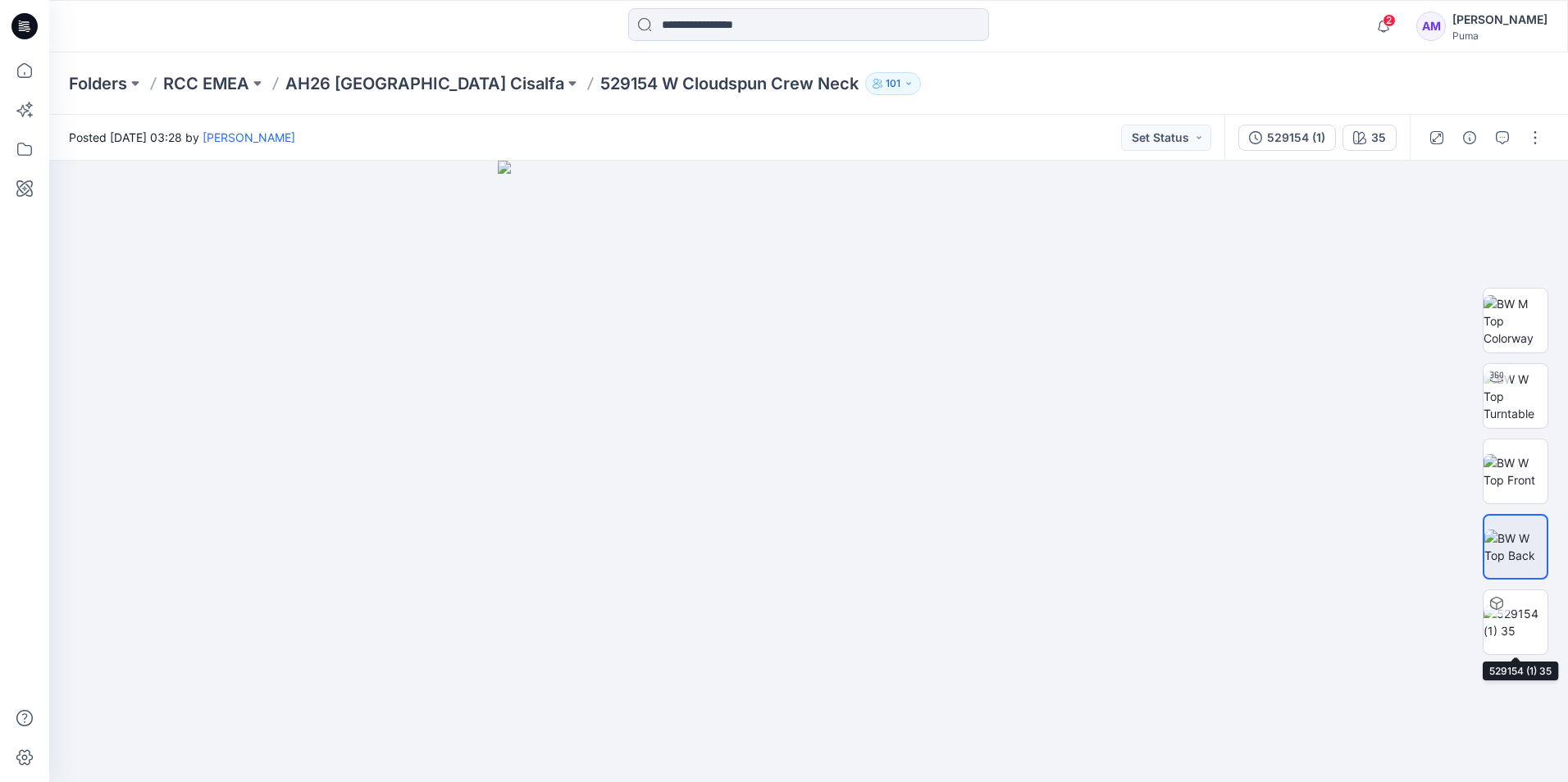
click at [1530, 607] on img at bounding box center [1516, 622] width 64 height 34
